Goal: Task Accomplishment & Management: Manage account settings

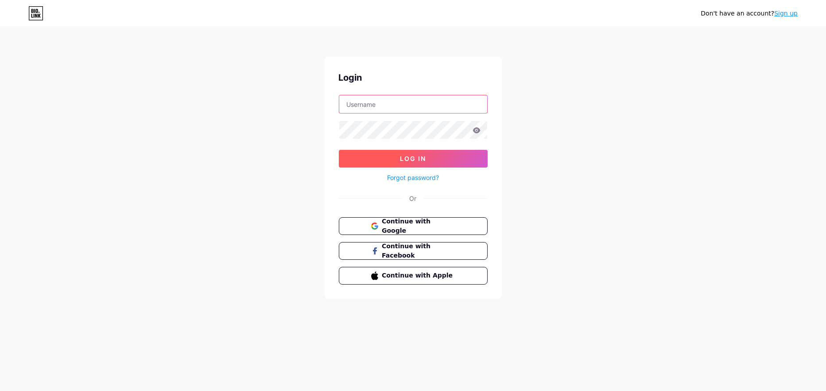
type input "[EMAIL_ADDRESS][DOMAIN_NAME]"
click at [422, 160] on span "Log In" at bounding box center [413, 159] width 26 height 8
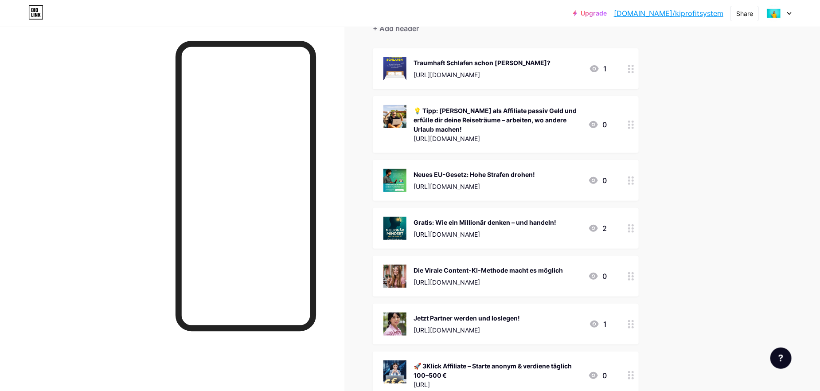
scroll to position [159, 0]
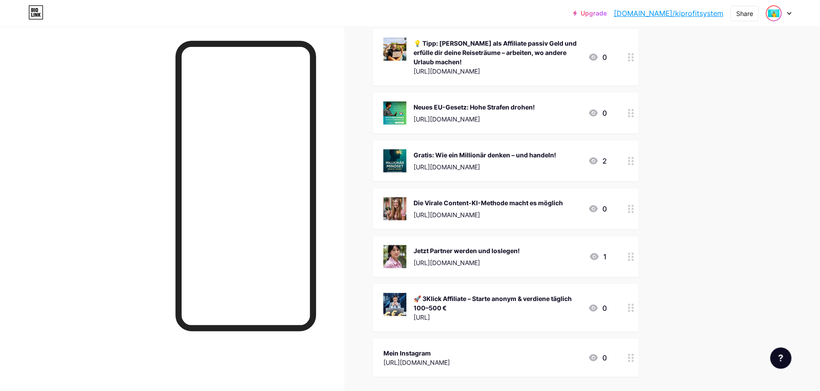
click at [781, 10] on div at bounding box center [774, 13] width 16 height 16
click at [704, 122] on li "Logout" at bounding box center [736, 125] width 110 height 24
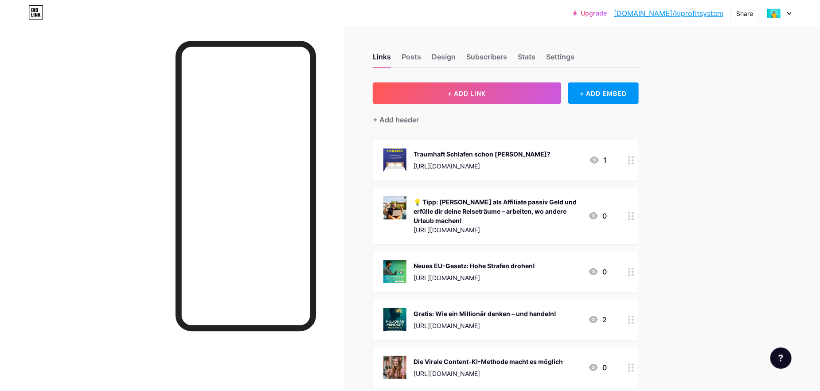
click at [701, 64] on div "Upgrade [DOMAIN_NAME]/kiprof... [DOMAIN_NAME]/kiprofitsystem Share Switch accou…" at bounding box center [410, 319] width 820 height 638
click at [692, 12] on link "[DOMAIN_NAME]/kiprofitsystem" at bounding box center [668, 13] width 109 height 11
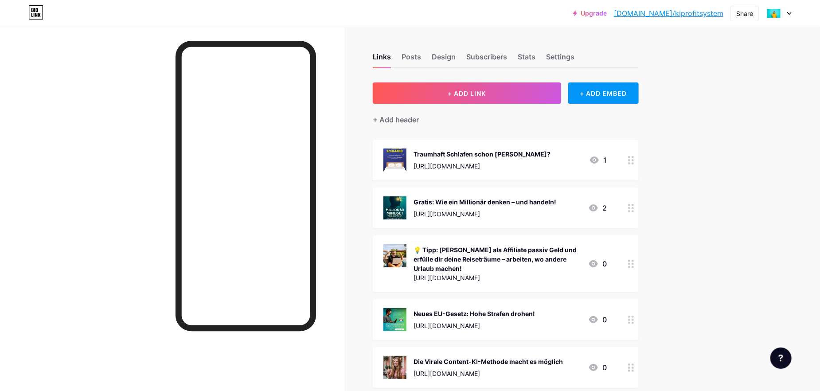
click at [788, 13] on icon at bounding box center [789, 13] width 4 height 3
click at [692, 124] on li "Logout" at bounding box center [736, 125] width 110 height 24
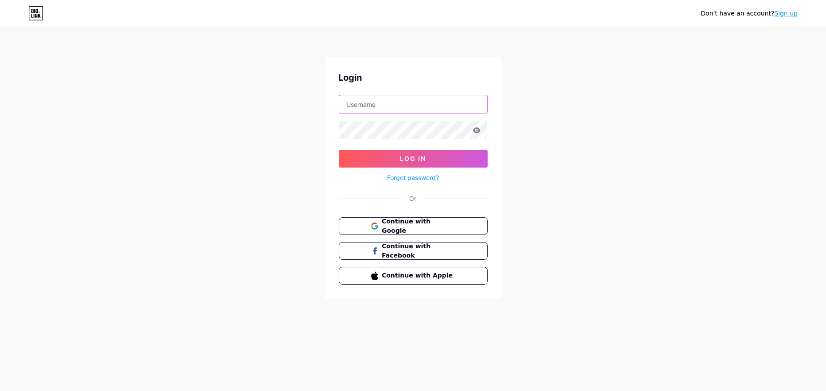
type input "[EMAIL_ADDRESS][DOMAIN_NAME]"
